Goal: Transaction & Acquisition: Download file/media

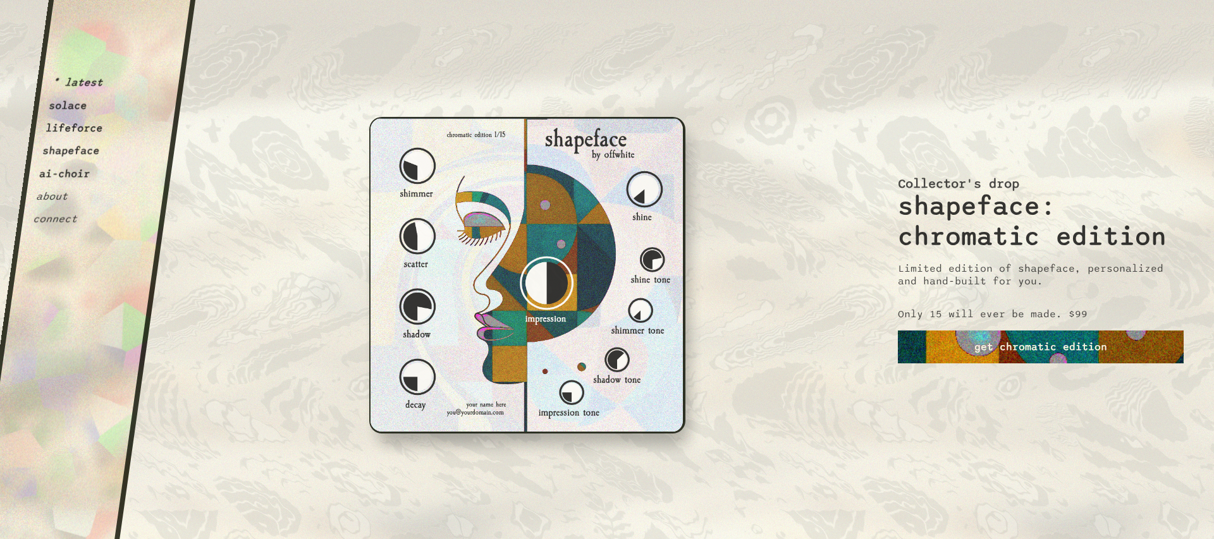
click at [1046, 356] on link "get chromatic edition" at bounding box center [1041, 347] width 286 height 33
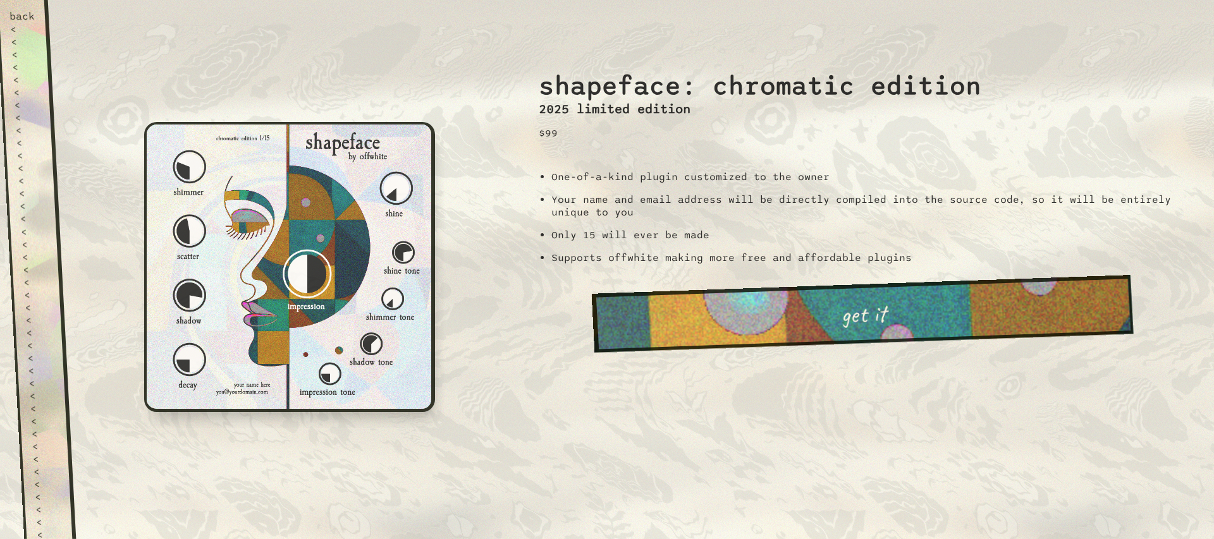
click at [864, 316] on link "get it" at bounding box center [862, 314] width 541 height 78
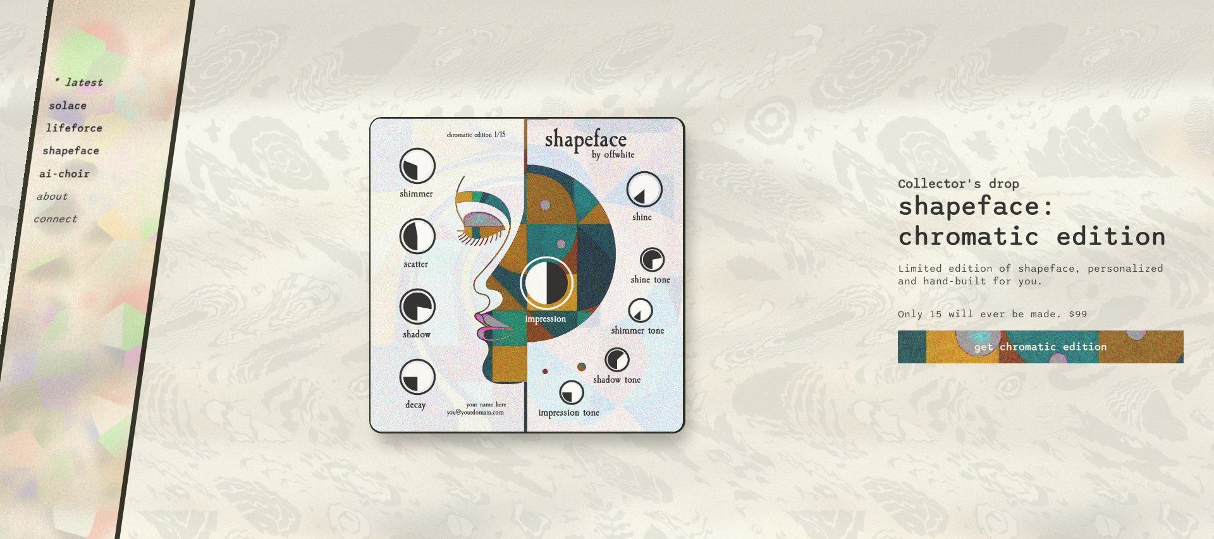
click at [70, 150] on button "shapeface" at bounding box center [71, 151] width 59 height 13
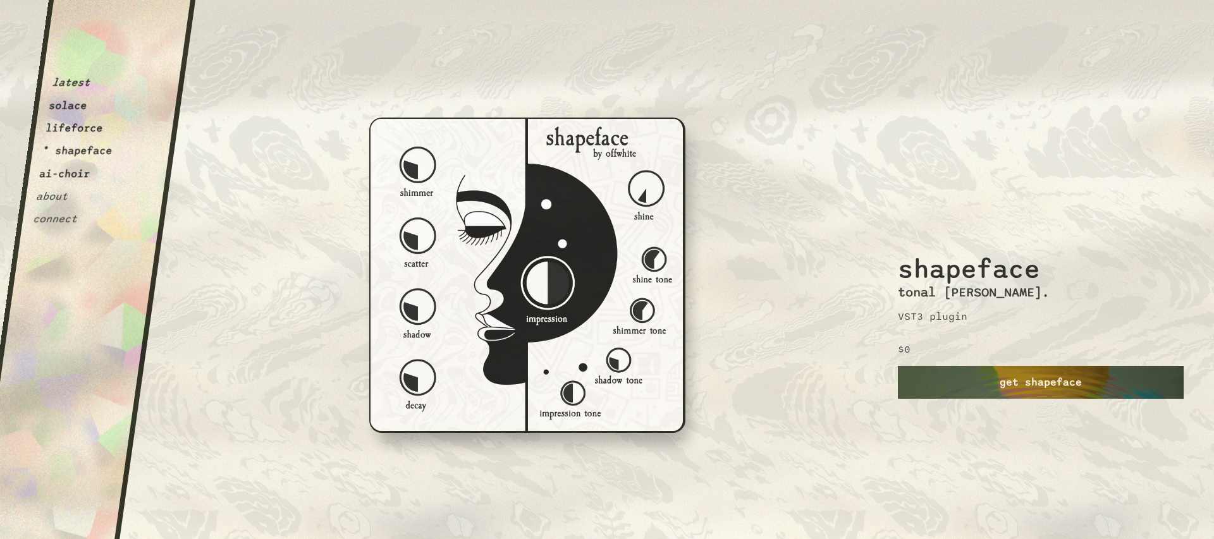
click at [1065, 386] on link "get shapeface" at bounding box center [1041, 382] width 286 height 33
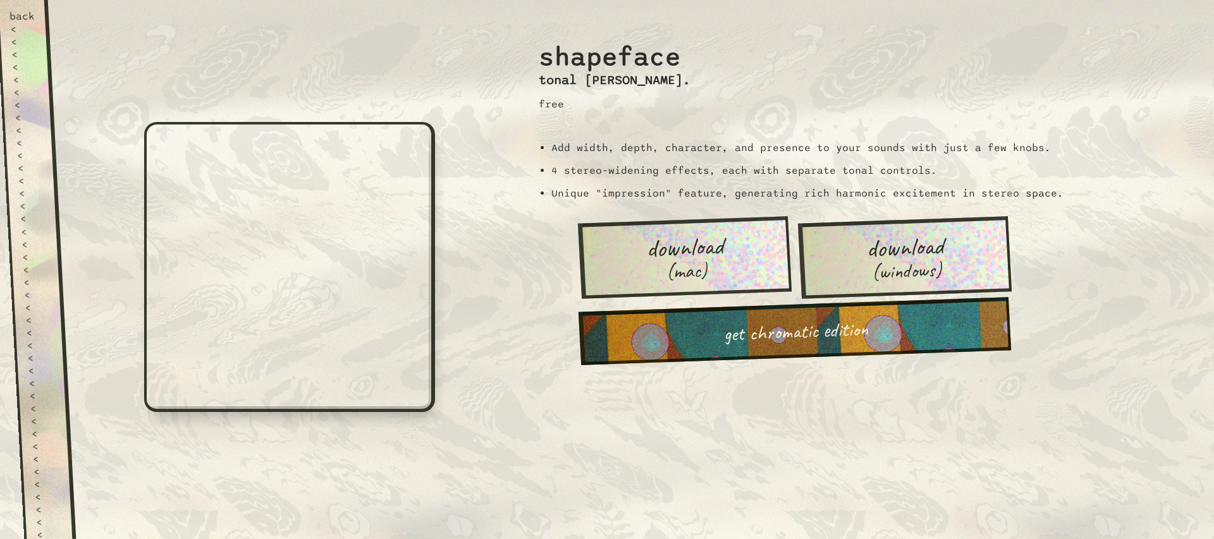
click at [905, 260] on span "(windows)" at bounding box center [905, 270] width 71 height 23
click at [741, 260] on link "download (mac)" at bounding box center [684, 257] width 214 height 82
